Goal: Communication & Community: Answer question/provide support

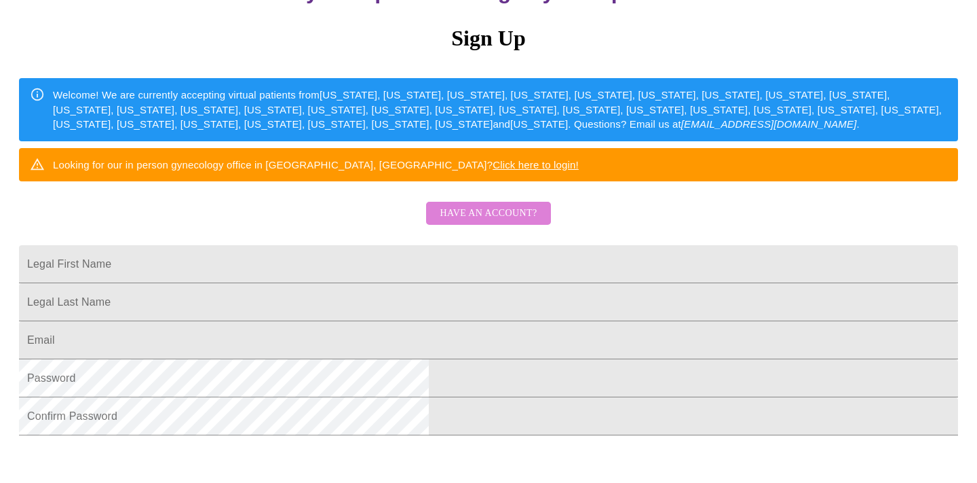
click at [526, 222] on span "Have an account?" at bounding box center [488, 213] width 97 height 17
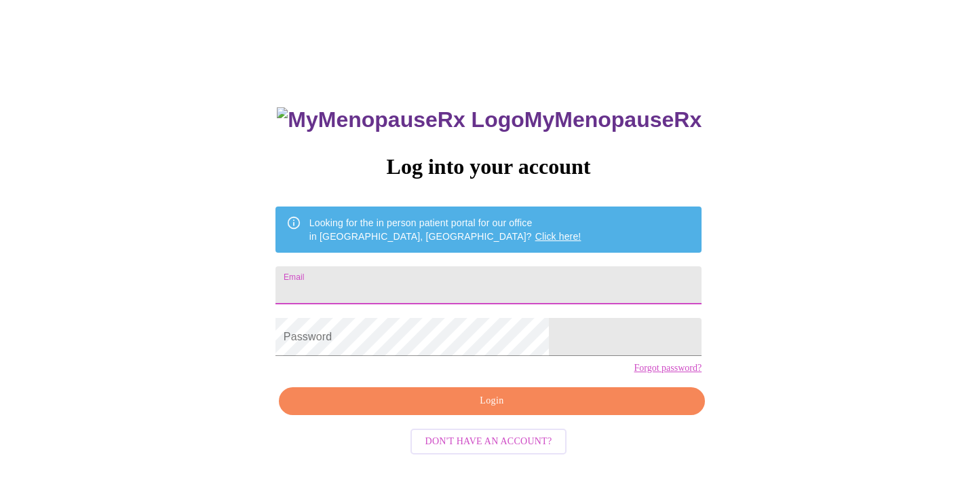
click at [412, 274] on input "Email" at bounding box center [489, 285] width 426 height 38
type input "[EMAIL_ADDRESS][DOMAIN_NAME]"
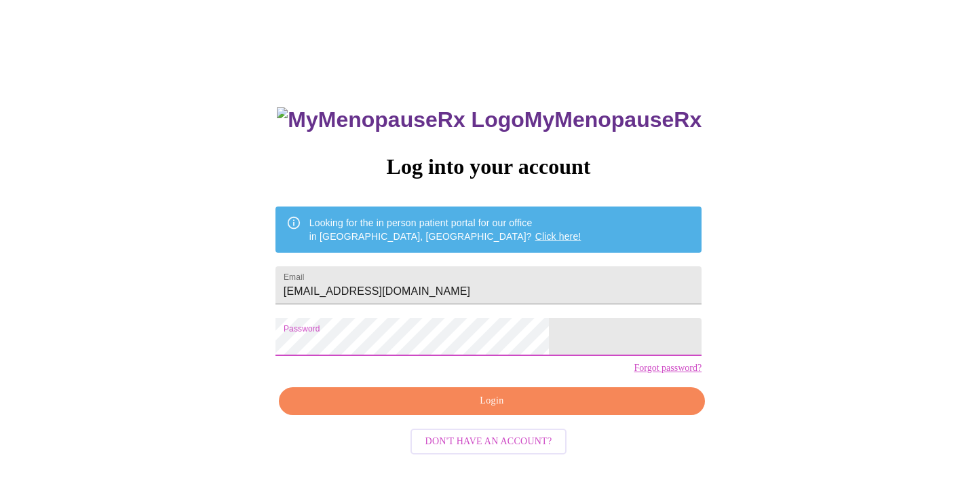
click at [491, 409] on span "Login" at bounding box center [492, 400] width 395 height 17
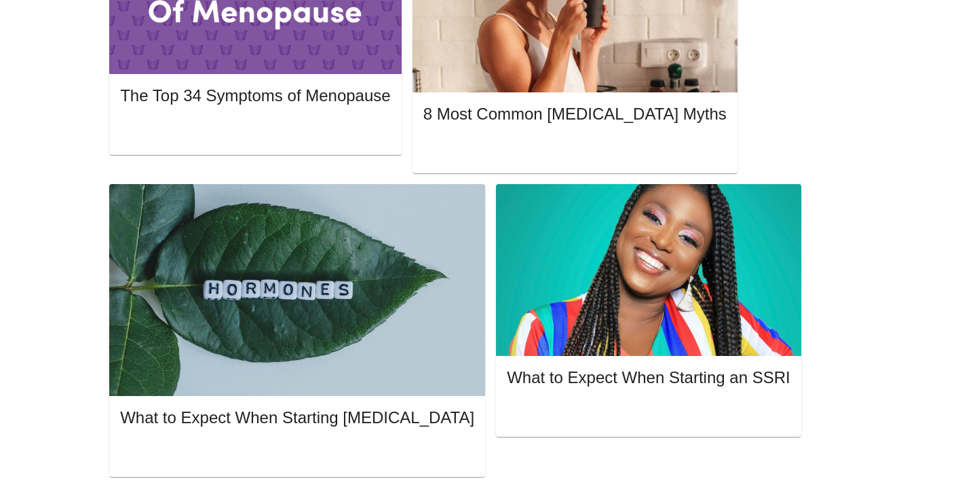
scroll to position [785, 0]
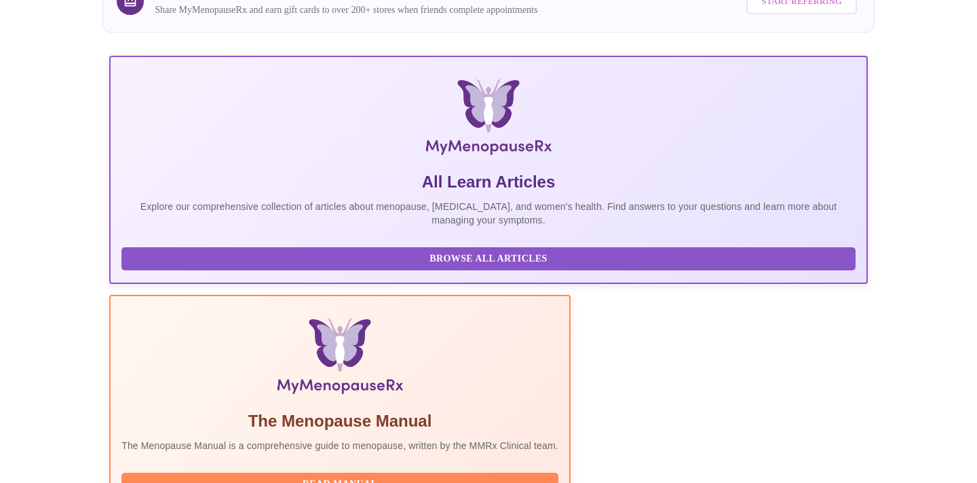
scroll to position [0, 0]
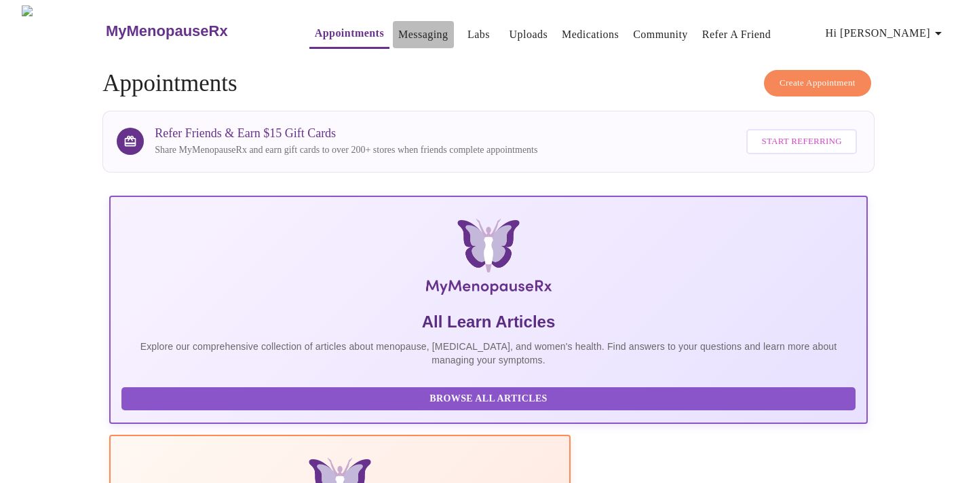
click at [398, 30] on link "Messaging" at bounding box center [423, 34] width 50 height 19
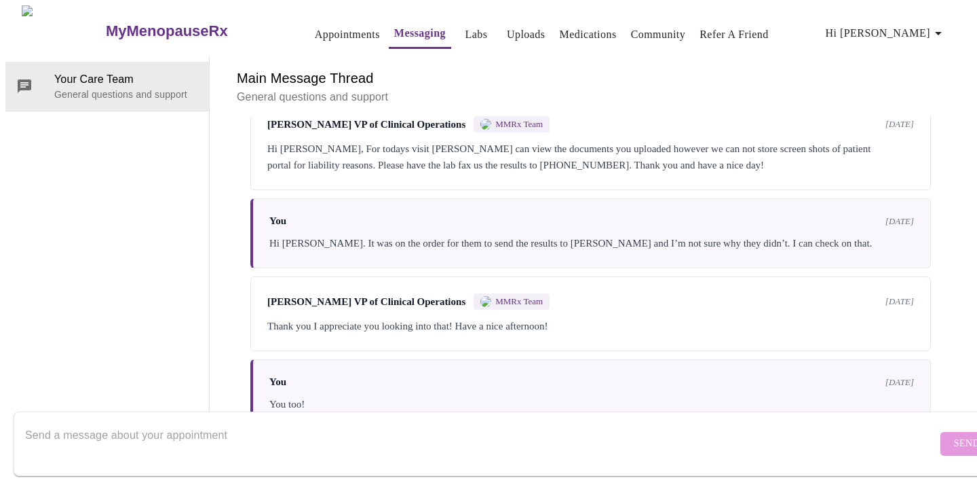
scroll to position [51, 0]
click at [54, 422] on textarea "Send a message about your appointment" at bounding box center [481, 443] width 912 height 43
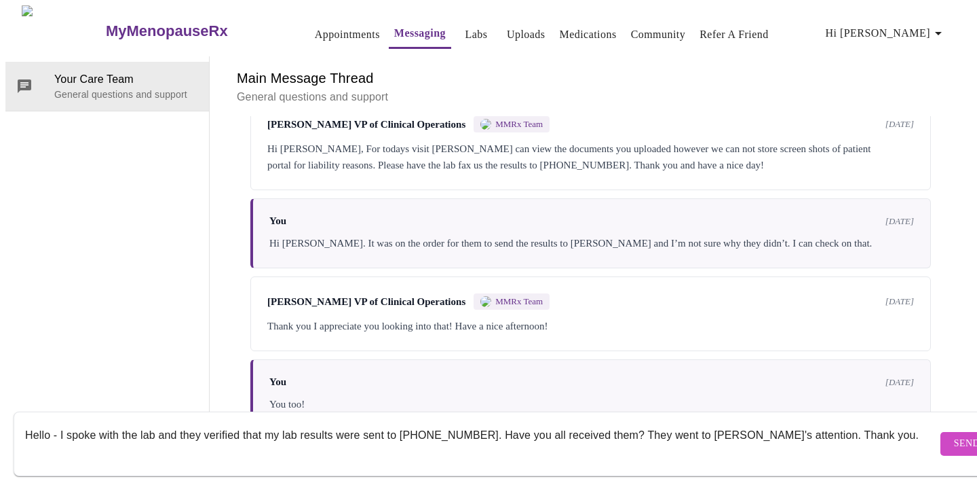
type textarea "Hello - I spoke with the lab and they verified that my lab results were sent to…"
click at [954, 435] on span "Send" at bounding box center [967, 443] width 26 height 17
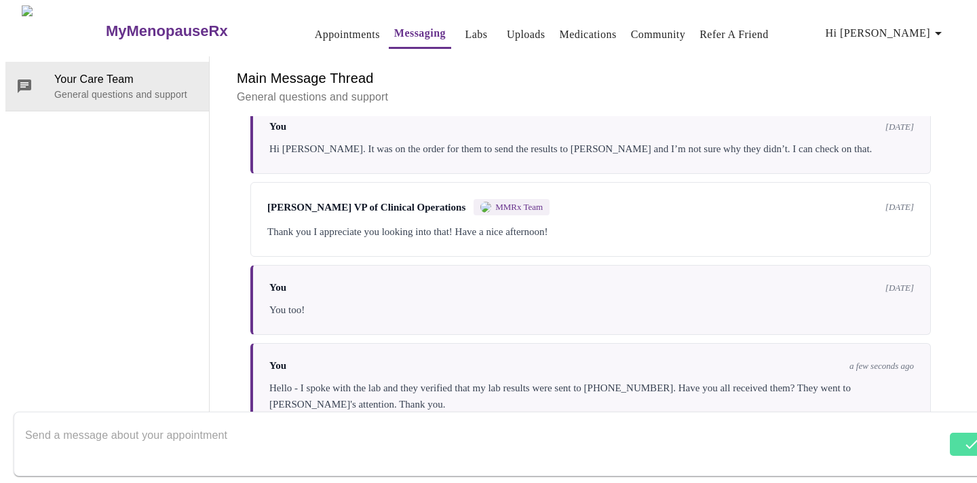
scroll to position [840, 0]
